Goal: Check status

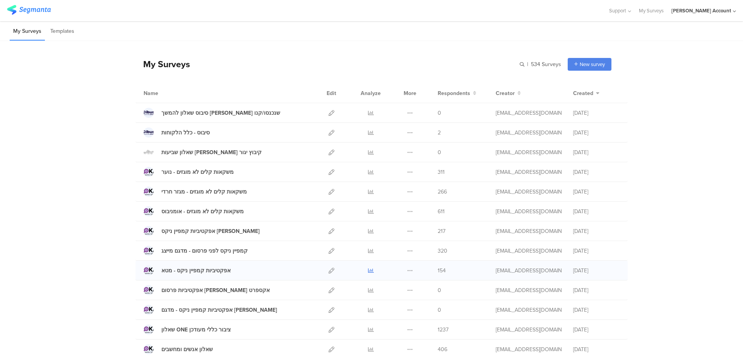
click at [368, 270] on icon at bounding box center [371, 271] width 6 height 6
